Goal: Task Accomplishment & Management: Complete application form

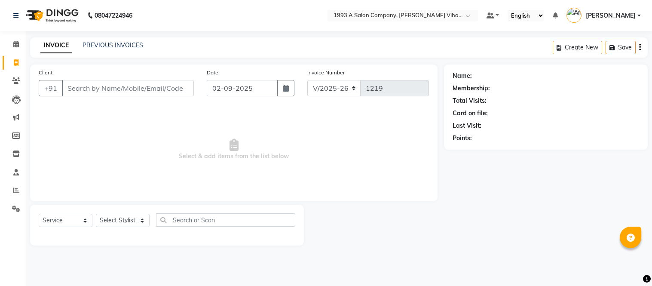
select select "4955"
select select "service"
drag, startPoint x: 0, startPoint y: 0, endPoint x: 99, endPoint y: 86, distance: 131.7
click at [87, 88] on input "Client" at bounding box center [128, 88] width 132 height 16
type input "9140601202"
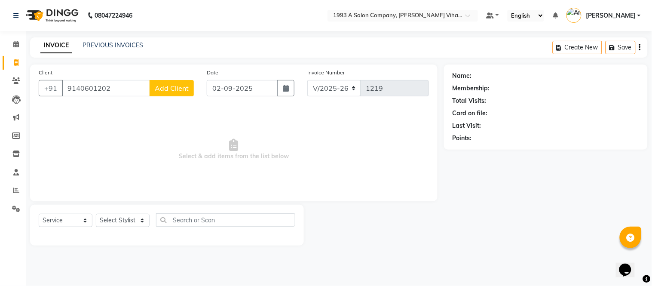
click at [173, 89] on span "Add Client" at bounding box center [172, 88] width 34 height 9
select select "22"
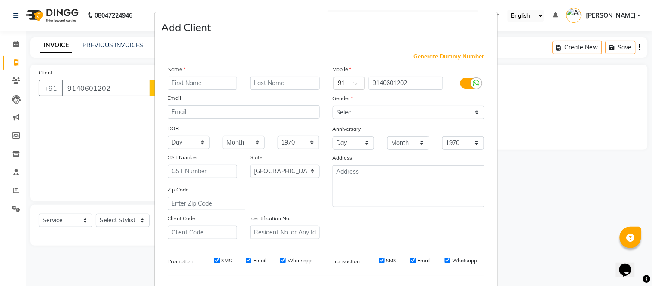
click at [83, 123] on ngb-modal-window "Add Client Generate Dummy Number Name Email DOB Day 01 02 03 04 05 06 07 08 09 …" at bounding box center [326, 143] width 652 height 286
click at [190, 86] on input "text" at bounding box center [203, 83] width 70 height 13
click at [98, 117] on ngb-modal-window "Add Client Generate Dummy Number Name Email DOB Day 01 02 03 04 05 06 07 08 09 …" at bounding box center [326, 143] width 652 height 286
click at [99, 117] on ngb-modal-window "Add Client Generate Dummy Number Name Email DOB Day 01 02 03 04 05 06 07 08 09 …" at bounding box center [326, 143] width 652 height 286
click at [505, 15] on ngb-modal-window "Add Client Generate Dummy Number Name Email DOB Day 01 02 03 04 05 06 07 08 09 …" at bounding box center [326, 143] width 652 height 286
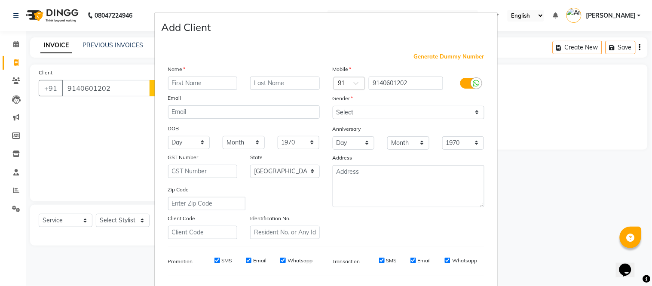
click at [499, 20] on ngb-modal-window "Add Client Generate Dummy Number Name Email DOB Day 01 02 03 04 05 06 07 08 09 …" at bounding box center [326, 143] width 652 height 286
drag, startPoint x: 94, startPoint y: 87, endPoint x: 105, endPoint y: 84, distance: 11.2
click at [100, 86] on ngb-modal-window "Add Client Generate Dummy Number Name Email DOB Day 01 02 03 04 05 06 07 08 09 …" at bounding box center [326, 143] width 652 height 286
click at [112, 82] on ngb-modal-window "Add Client Generate Dummy Number Name Email DOB Day 01 02 03 04 05 06 07 08 09 …" at bounding box center [326, 143] width 652 height 286
drag, startPoint x: 18, startPoint y: 46, endPoint x: 22, endPoint y: 44, distance: 4.4
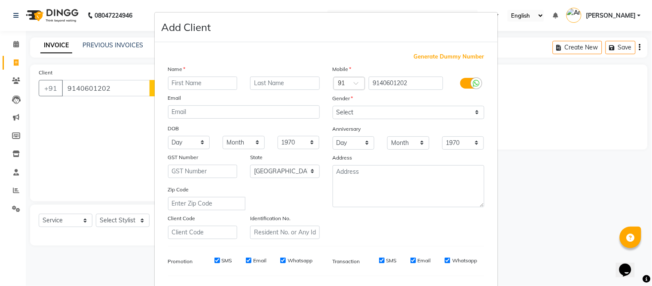
click at [22, 44] on ngb-modal-window "Add Client Generate Dummy Number Name Email DOB Day 01 02 03 04 05 06 07 08 09 …" at bounding box center [326, 143] width 652 height 286
drag, startPoint x: 22, startPoint y: 44, endPoint x: 15, endPoint y: 41, distance: 8.2
click at [15, 41] on ngb-modal-window "Add Client Generate Dummy Number Name Email DOB Day 01 02 03 04 05 06 07 08 09 …" at bounding box center [326, 143] width 652 height 286
click at [15, 38] on ngb-modal-window "Add Client Generate Dummy Number Name Email DOB Day 01 02 03 04 05 06 07 08 09 …" at bounding box center [326, 143] width 652 height 286
click at [15, 41] on ngb-modal-window "Add Client Generate Dummy Number Name Email DOB Day 01 02 03 04 05 06 07 08 09 …" at bounding box center [326, 143] width 652 height 286
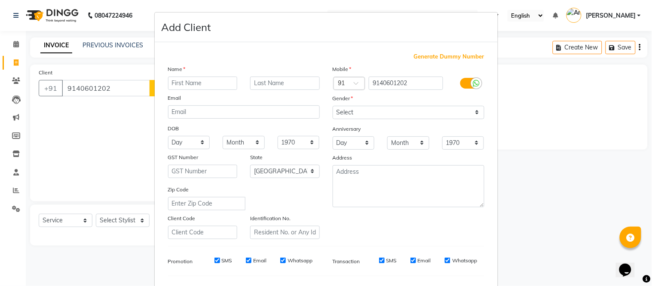
click at [15, 45] on ngb-modal-window "Add Client Generate Dummy Number Name Email DOB Day 01 02 03 04 05 06 07 08 09 …" at bounding box center [326, 143] width 652 height 286
click at [12, 74] on ngb-modal-window "Add Client Generate Dummy Number Name Email DOB Day 01 02 03 04 05 06 07 08 09 …" at bounding box center [326, 143] width 652 height 286
click at [20, 44] on ngb-modal-window "Add Client Generate Dummy Number Name Email DOB Day 01 02 03 04 05 06 07 08 09 …" at bounding box center [326, 143] width 652 height 286
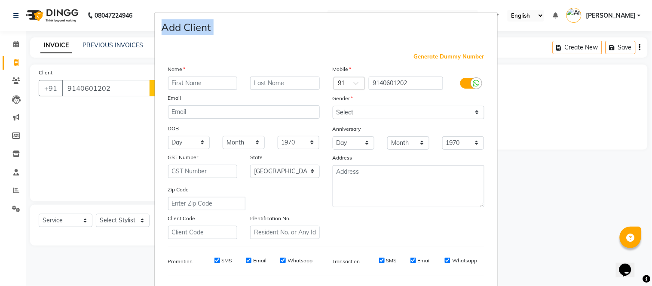
click at [20, 44] on ngb-modal-window "Add Client Generate Dummy Number Name Email DOB Day 01 02 03 04 05 06 07 08 09 …" at bounding box center [326, 143] width 652 height 286
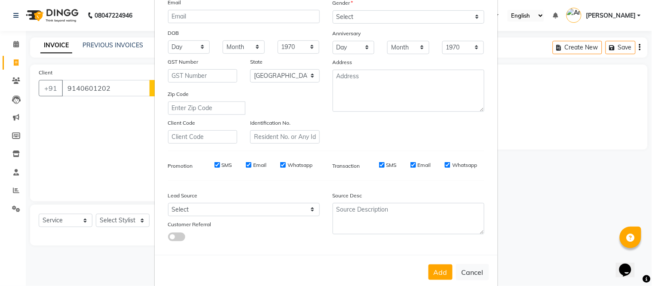
scroll to position [111, 0]
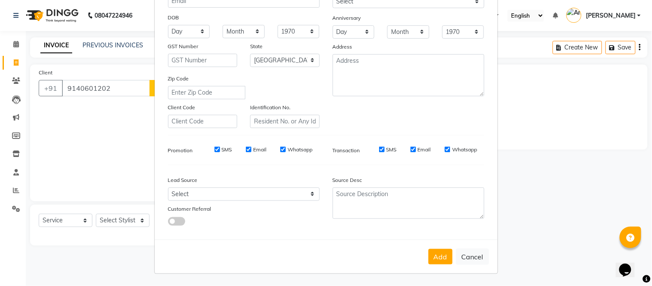
drag, startPoint x: 463, startPoint y: 248, endPoint x: 462, endPoint y: 241, distance: 7.5
click at [462, 244] on div "Add Cancel" at bounding box center [326, 257] width 343 height 34
click at [462, 255] on button "Cancel" at bounding box center [472, 257] width 33 height 16
select select
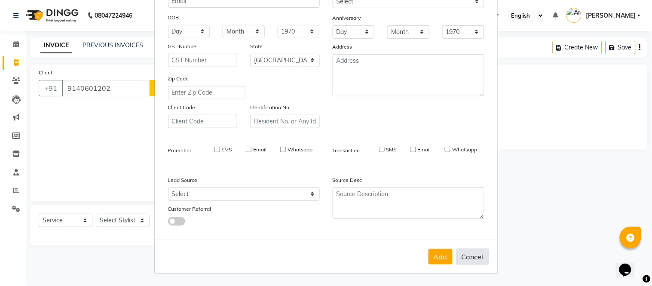
select select
select select "null"
select select
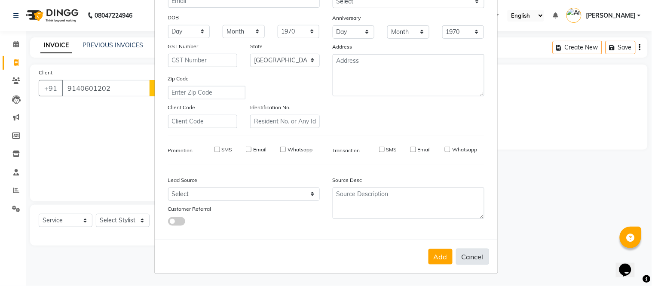
select select
checkbox input "false"
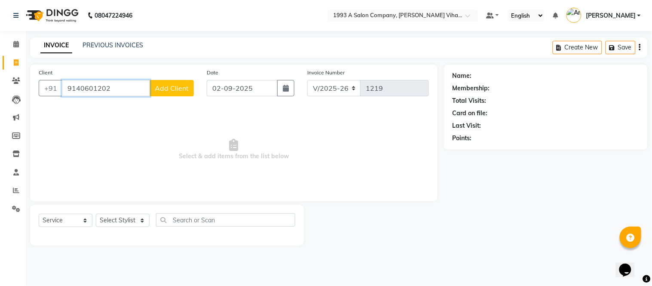
click at [117, 90] on input "9140601202" at bounding box center [106, 88] width 88 height 16
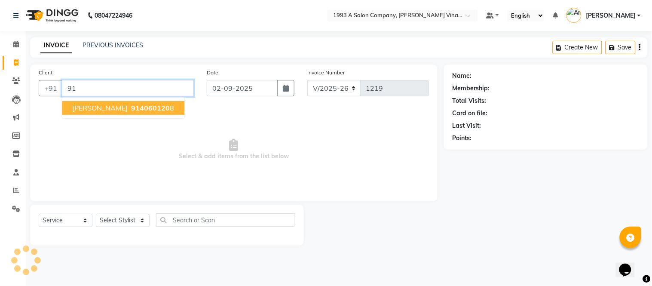
type input "9"
